Goal: Find specific page/section: Find specific page/section

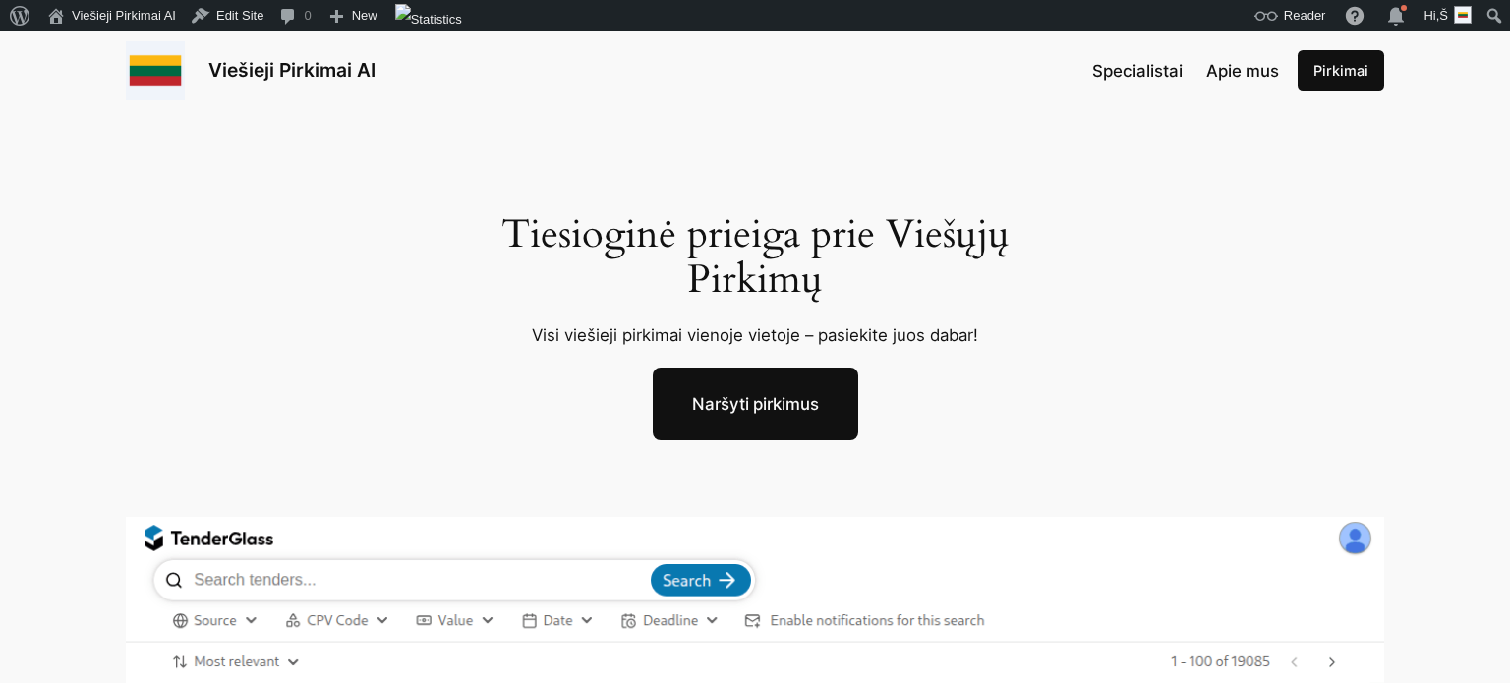
click at [776, 404] on link "Naršyti pirkimus" at bounding box center [755, 404] width 205 height 73
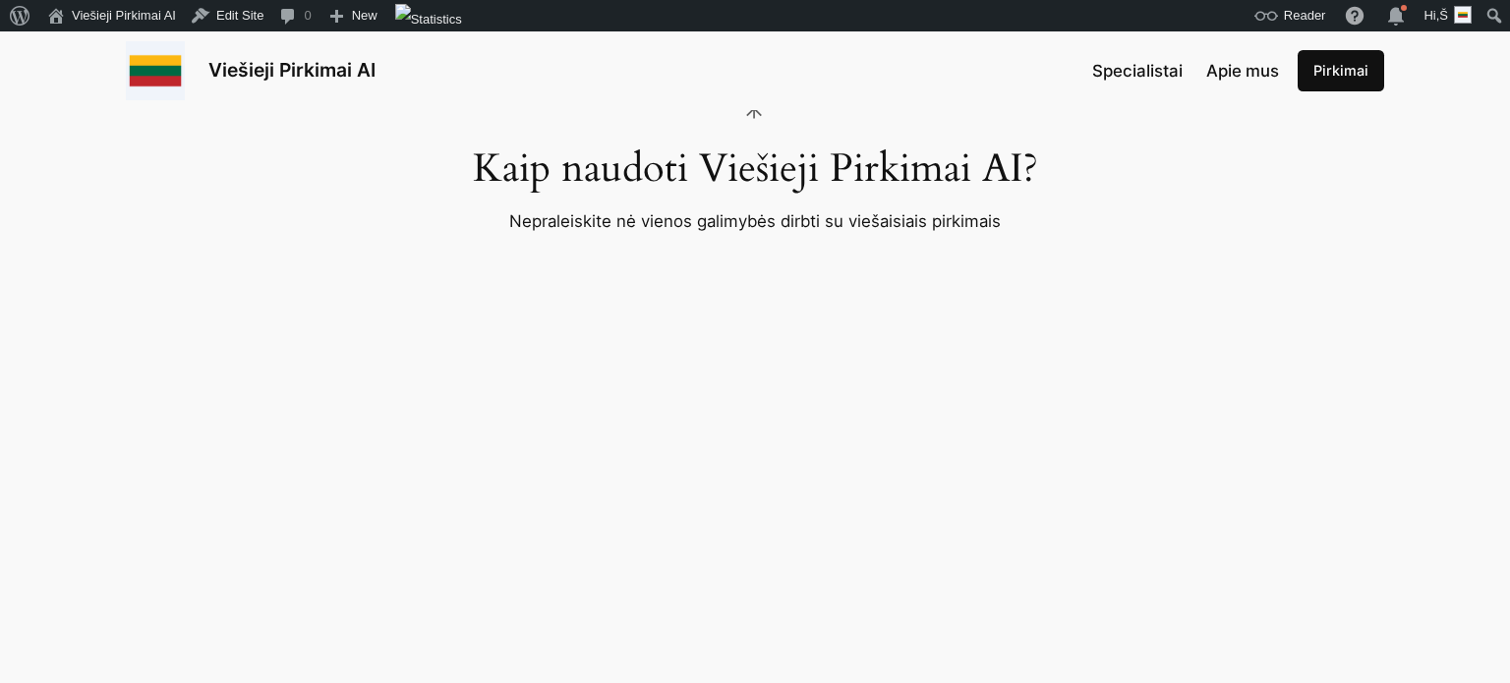
scroll to position [2137, 0]
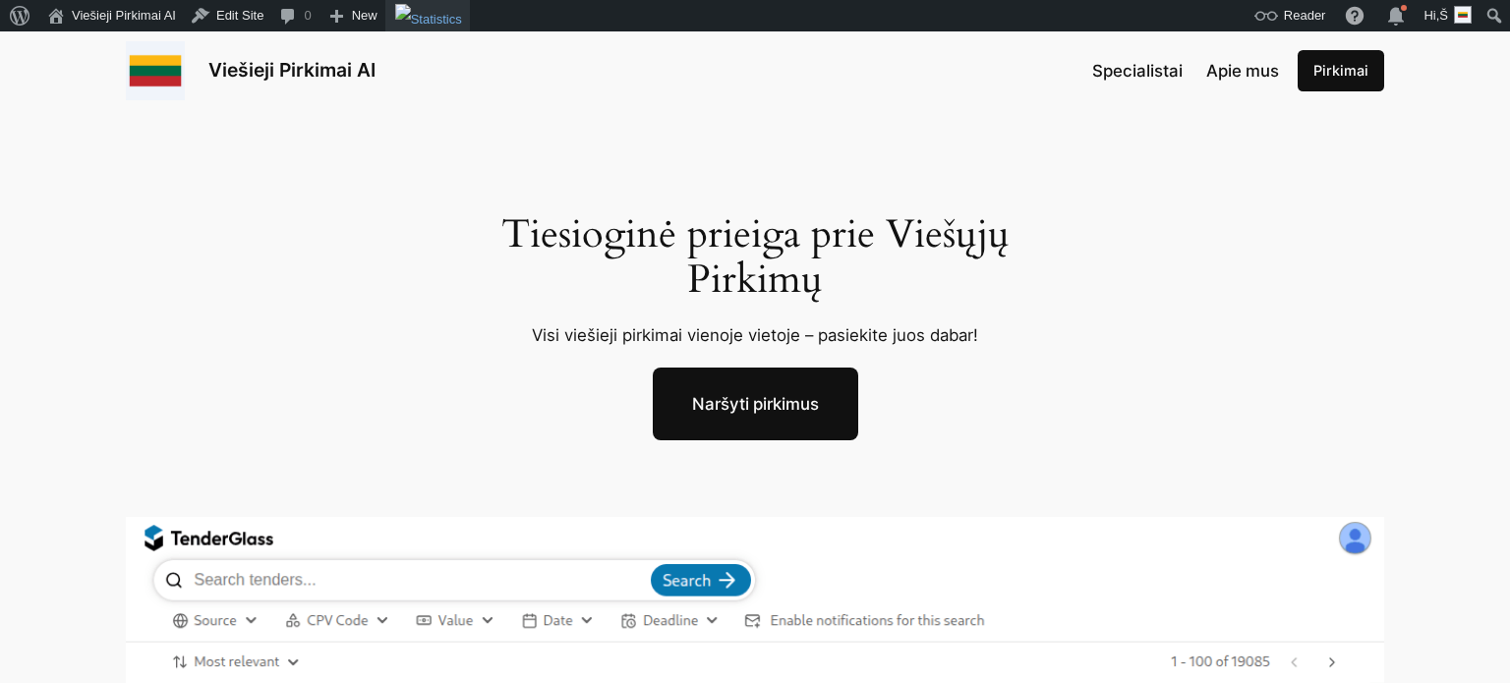
click at [428, 26] on img "Toolbar" at bounding box center [428, 19] width 67 height 31
